Goal: Contribute content: Add original content to the website for others to see

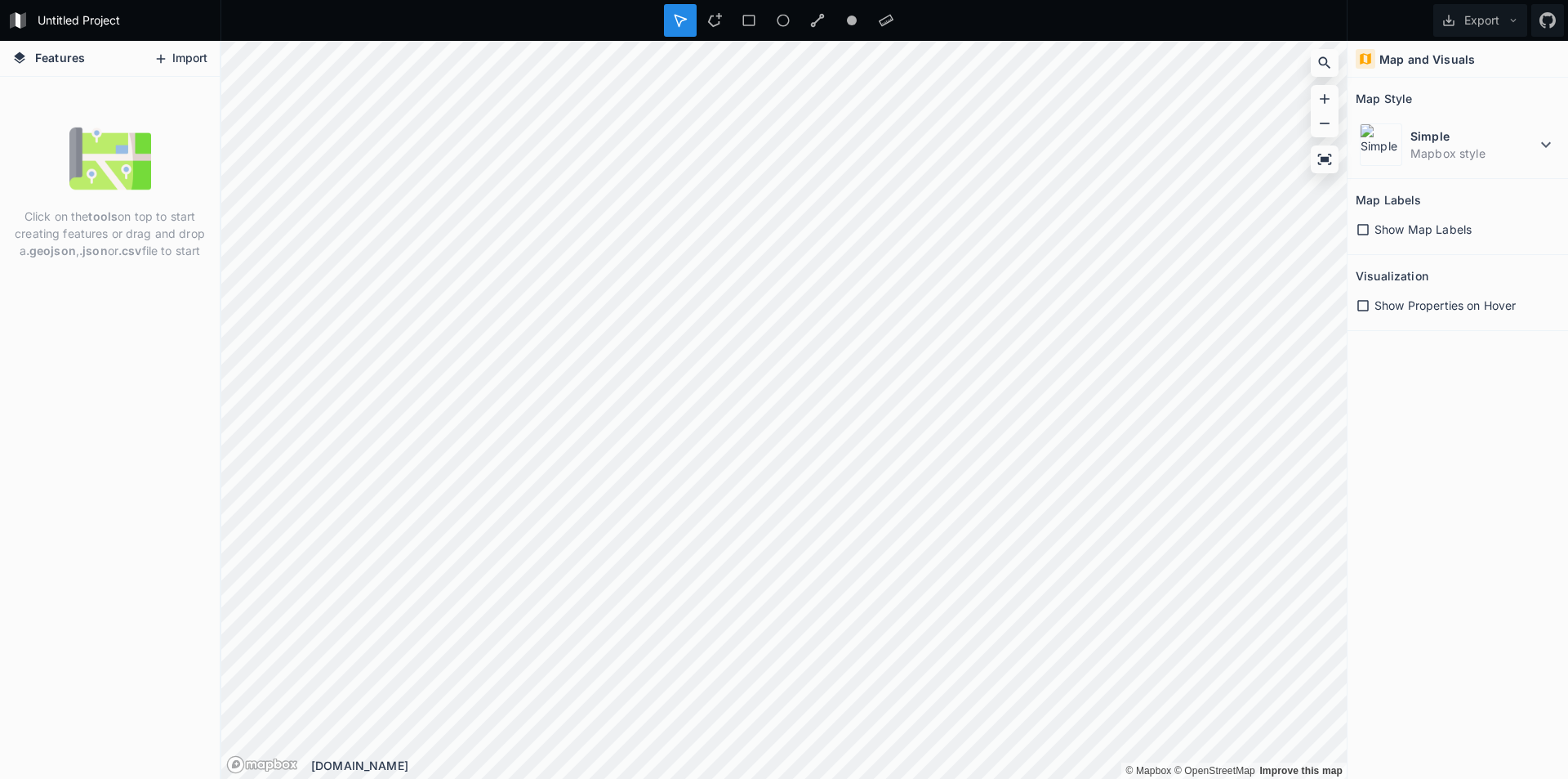
click at [177, 56] on button "Import" at bounding box center [180, 59] width 71 height 26
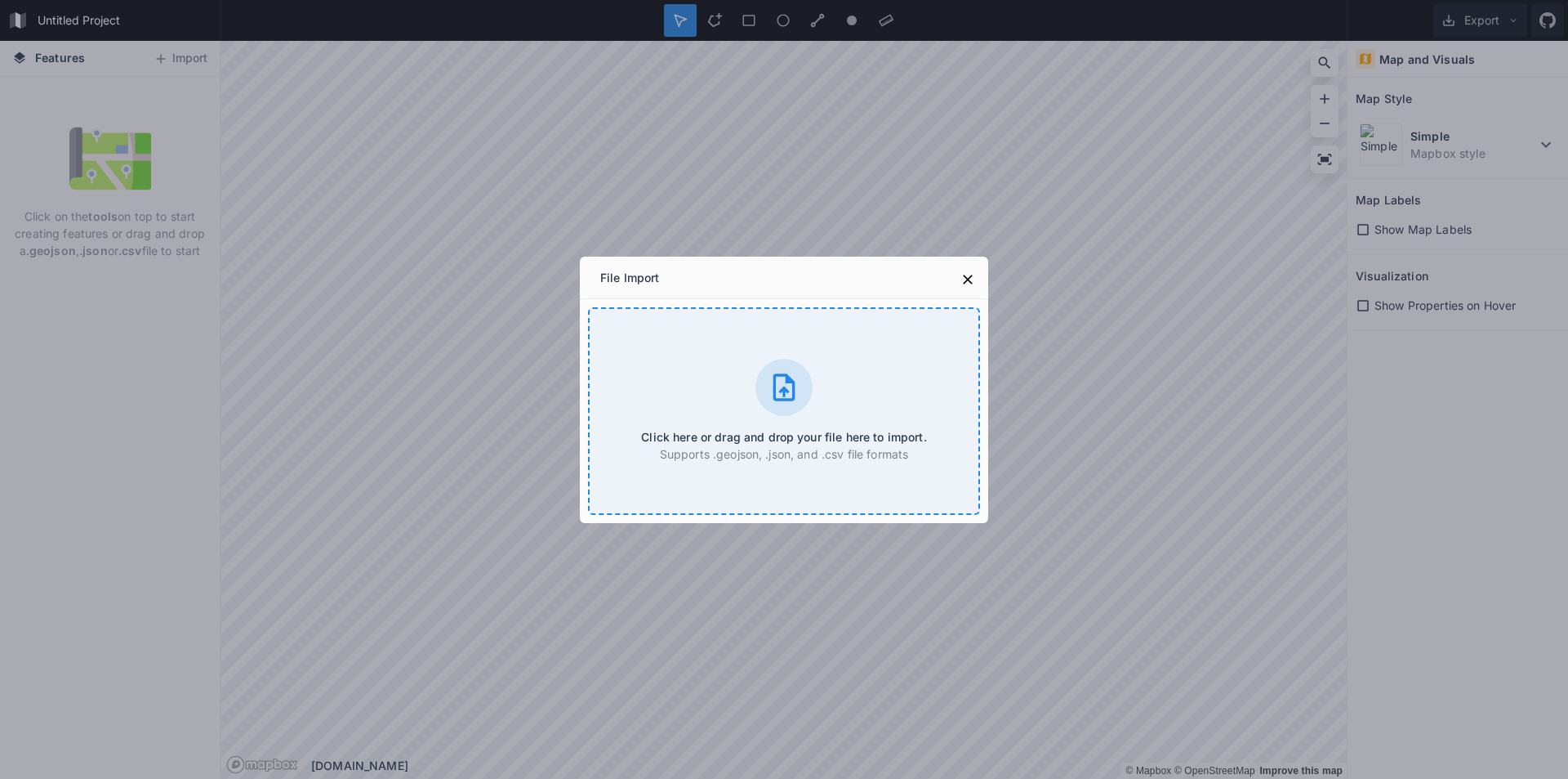
click at [764, 374] on div at bounding box center [784, 388] width 57 height 57
click at [837, 409] on div "Click here or drag and drop your file here to import. Supports .geojson, .json,…" at bounding box center [784, 411] width 392 height 208
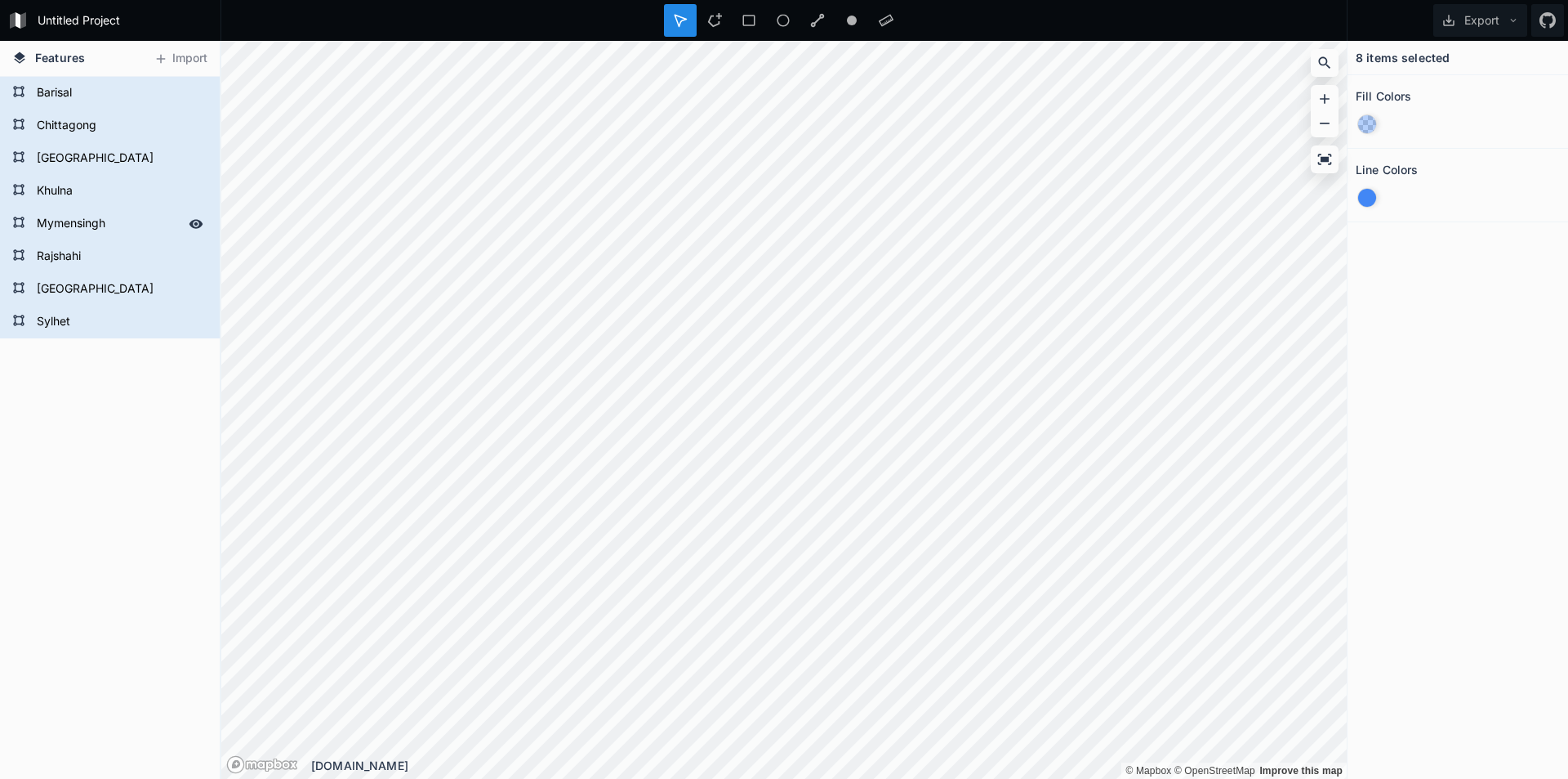
click at [114, 225] on form "Mymensingh" at bounding box center [108, 224] width 153 height 25
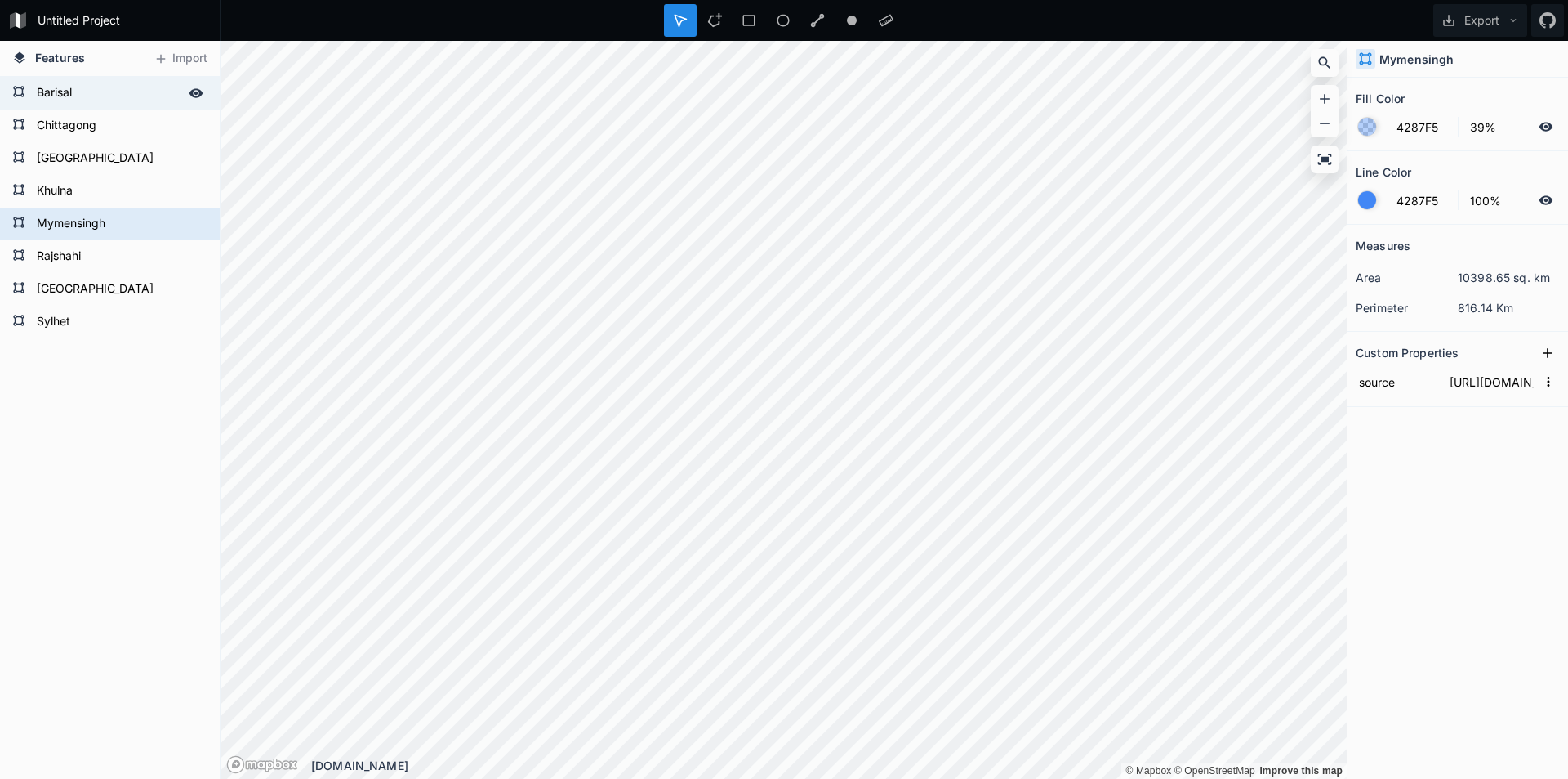
click at [192, 90] on icon at bounding box center [196, 92] width 14 height 9
click at [192, 124] on icon at bounding box center [196, 125] width 14 height 9
click at [193, 157] on icon at bounding box center [195, 158] width 15 height 15
click at [199, 194] on icon at bounding box center [196, 190] width 14 height 9
drag, startPoint x: 191, startPoint y: 258, endPoint x: 193, endPoint y: 284, distance: 26.1
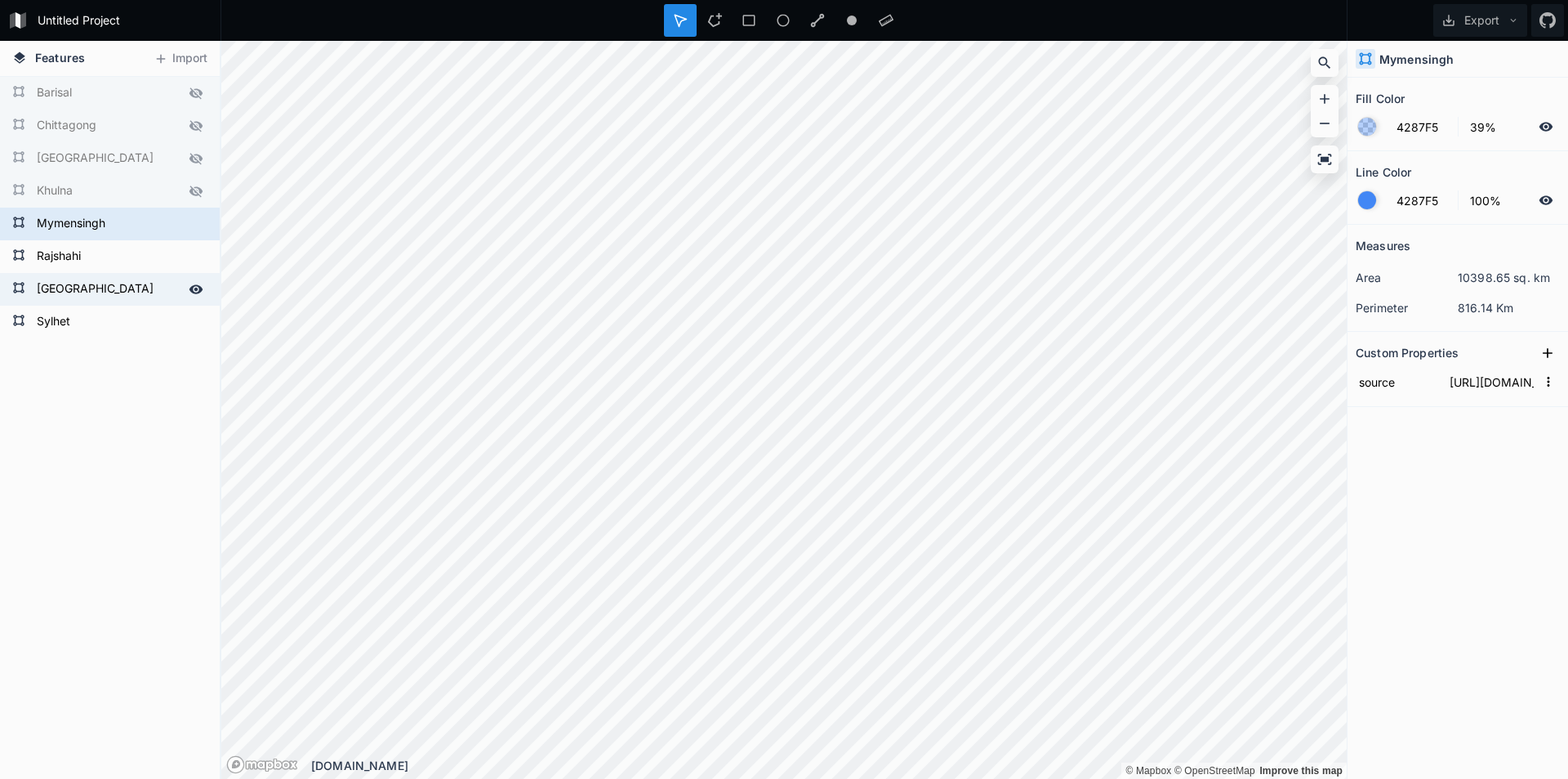
click at [0, 0] on icon at bounding box center [0, 0] width 0 height 0
click at [192, 290] on icon at bounding box center [196, 288] width 14 height 9
click at [196, 328] on icon at bounding box center [195, 322] width 15 height 15
click at [1550, 349] on icon at bounding box center [1547, 352] width 17 height 17
click at [715, 18] on icon at bounding box center [714, 20] width 15 height 15
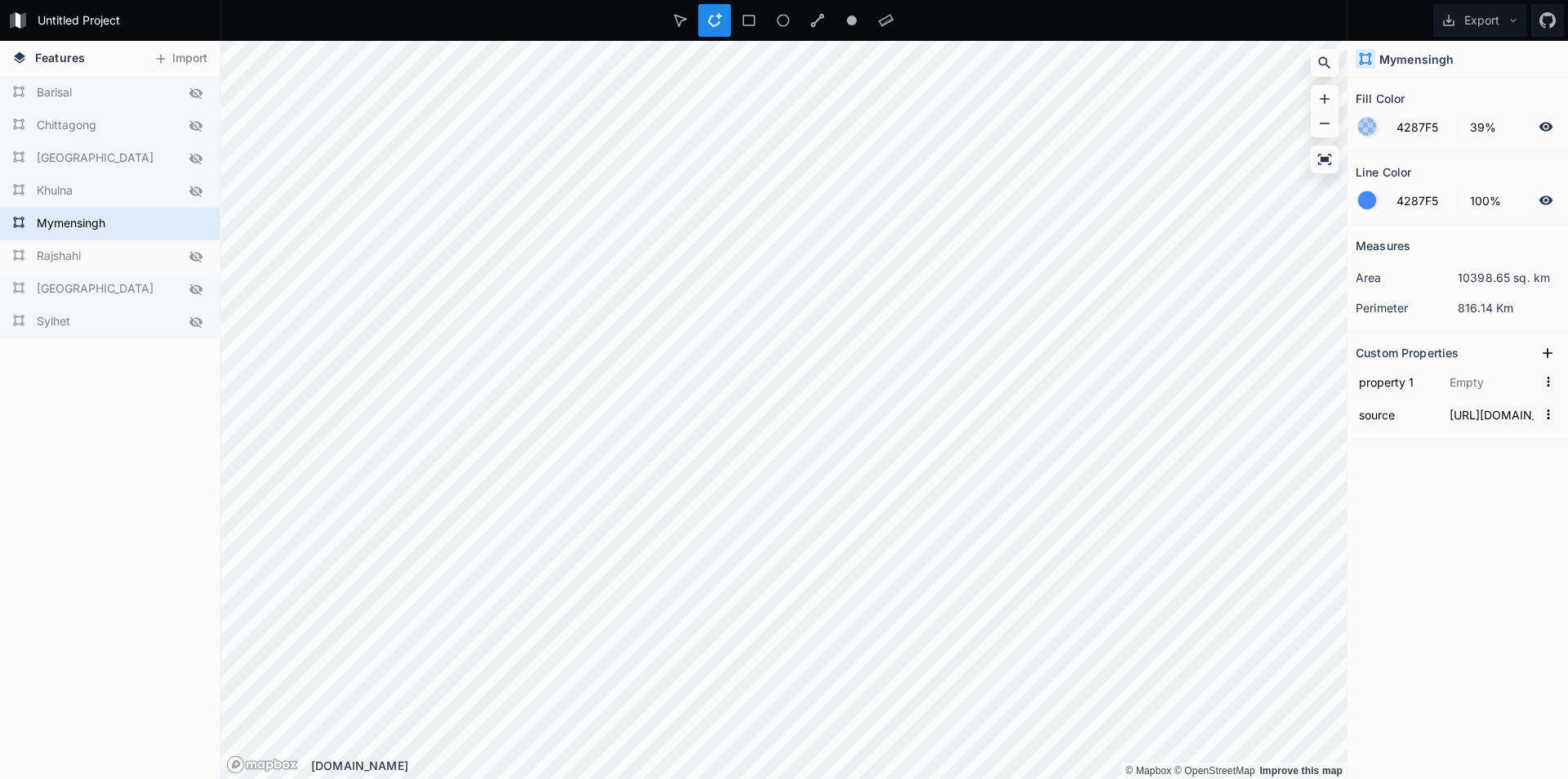
click at [1543, 122] on icon at bounding box center [1545, 127] width 15 height 15
click at [1545, 193] on icon at bounding box center [1545, 200] width 15 height 15
click at [1547, 198] on icon at bounding box center [1545, 200] width 15 height 15
click at [74, 20] on form "Untitled Project" at bounding box center [124, 20] width 184 height 25
click at [90, 368] on div "Sylhet Rangpur Rajshahi [GEOGRAPHIC_DATA] [GEOGRAPHIC_DATA] [GEOGRAPHIC_DATA] […" at bounding box center [110, 427] width 220 height 701
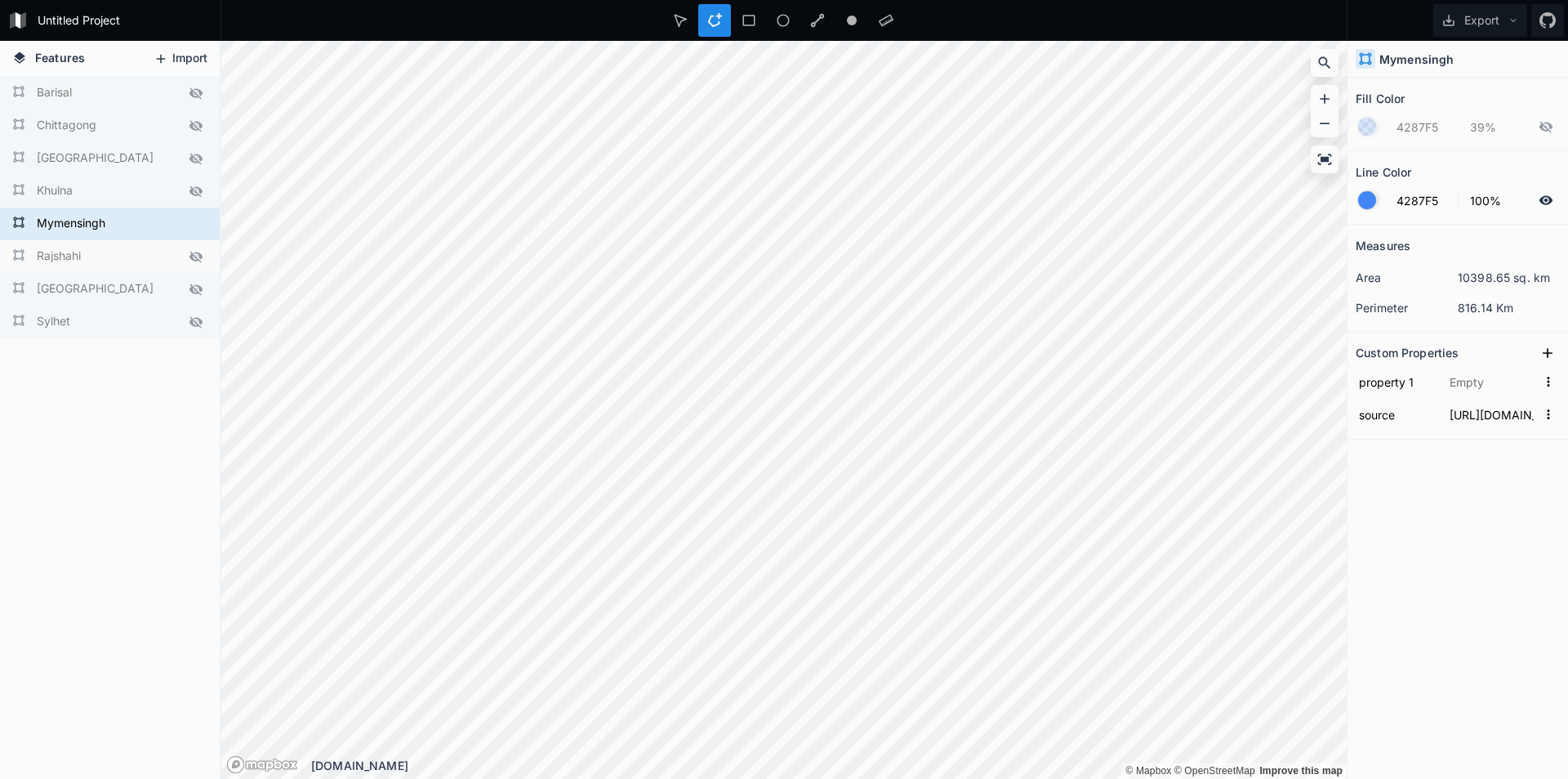
click at [154, 51] on icon at bounding box center [161, 58] width 15 height 15
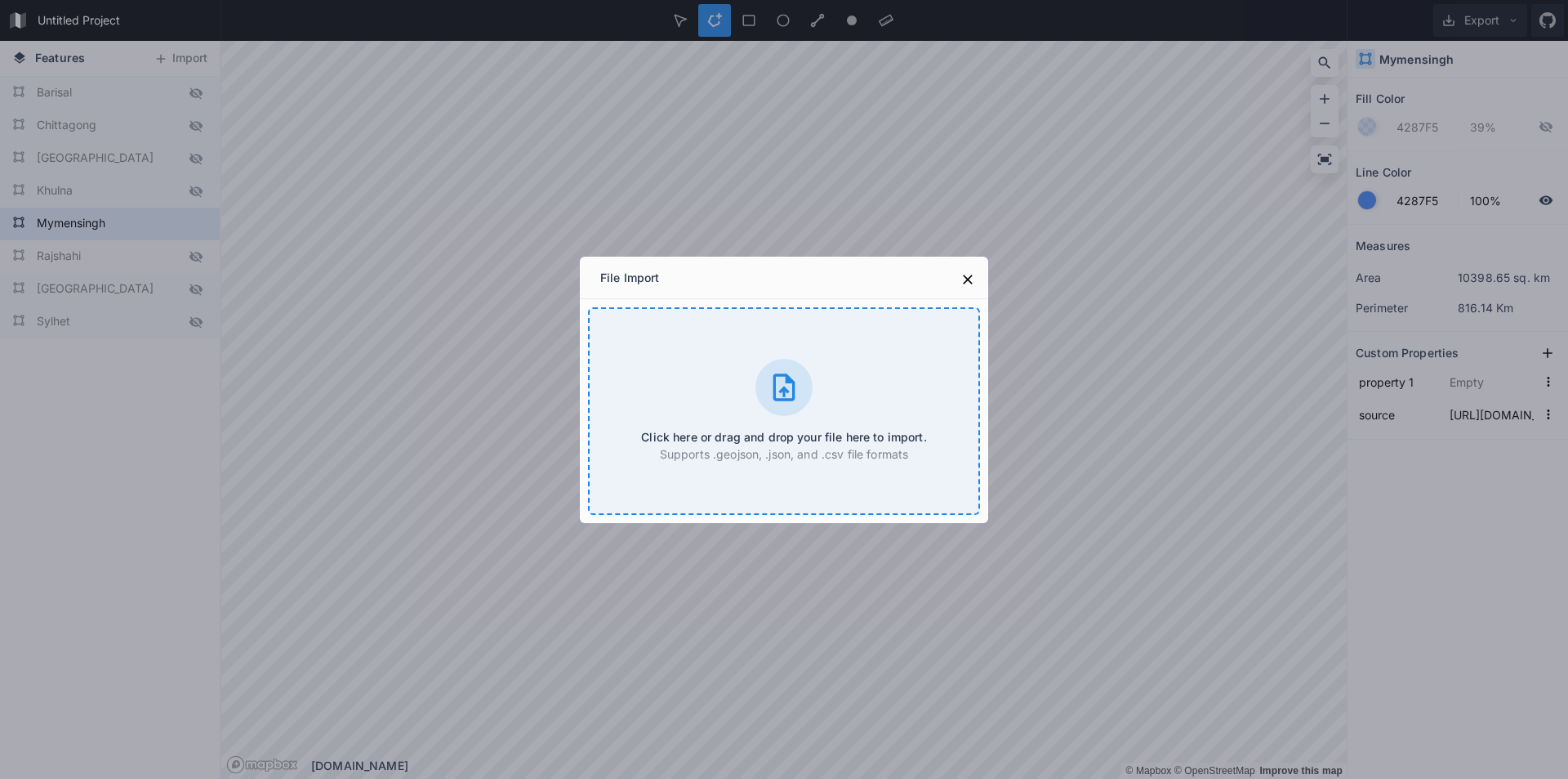
click at [696, 389] on div "Click here or drag and drop your file here to import. Supports .geojson, .json,…" at bounding box center [784, 411] width 392 height 208
